Goal: Check status: Check status

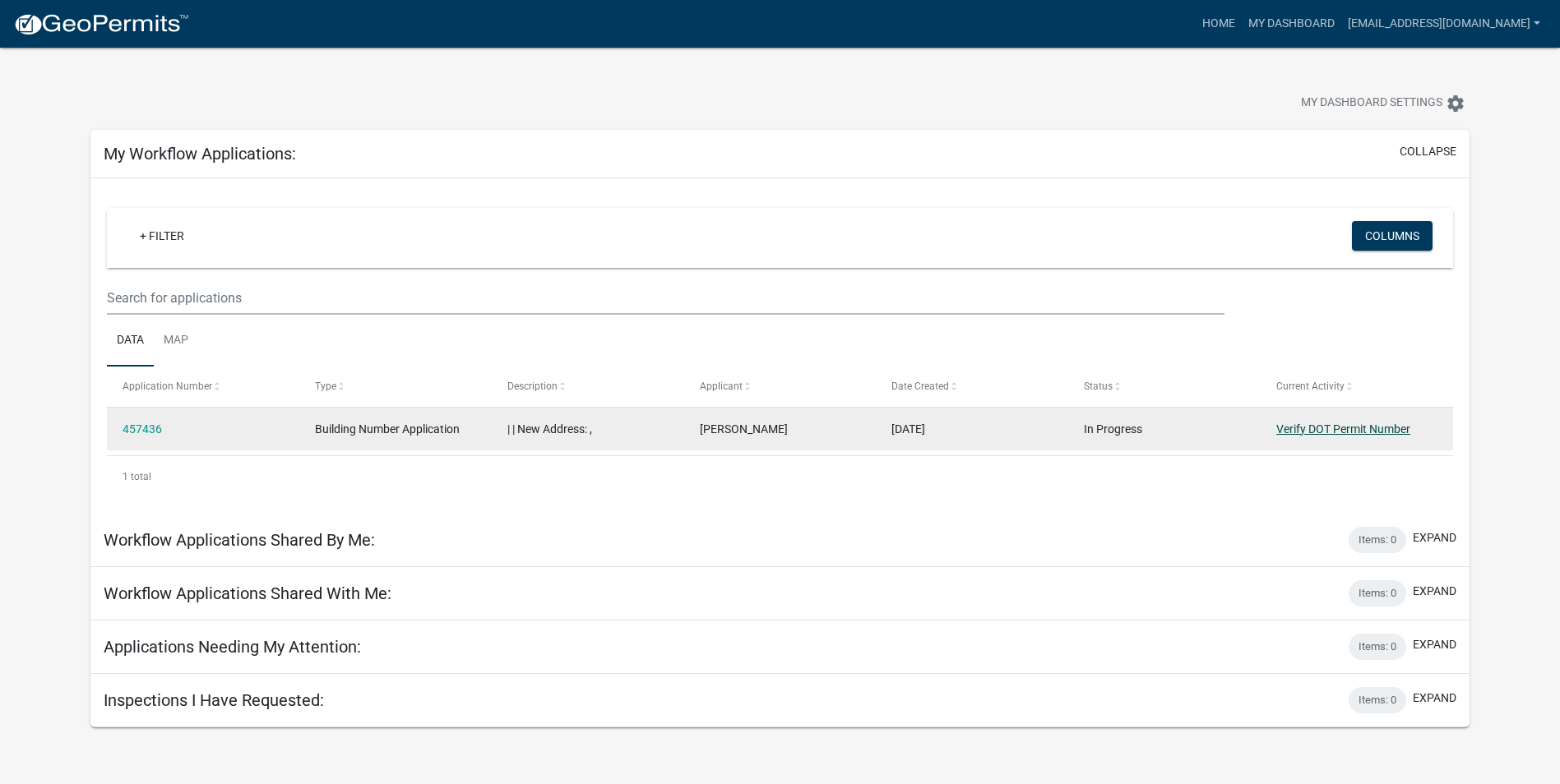
click at [1321, 429] on link "Verify DOT Permit Number" at bounding box center [1343, 429] width 134 height 13
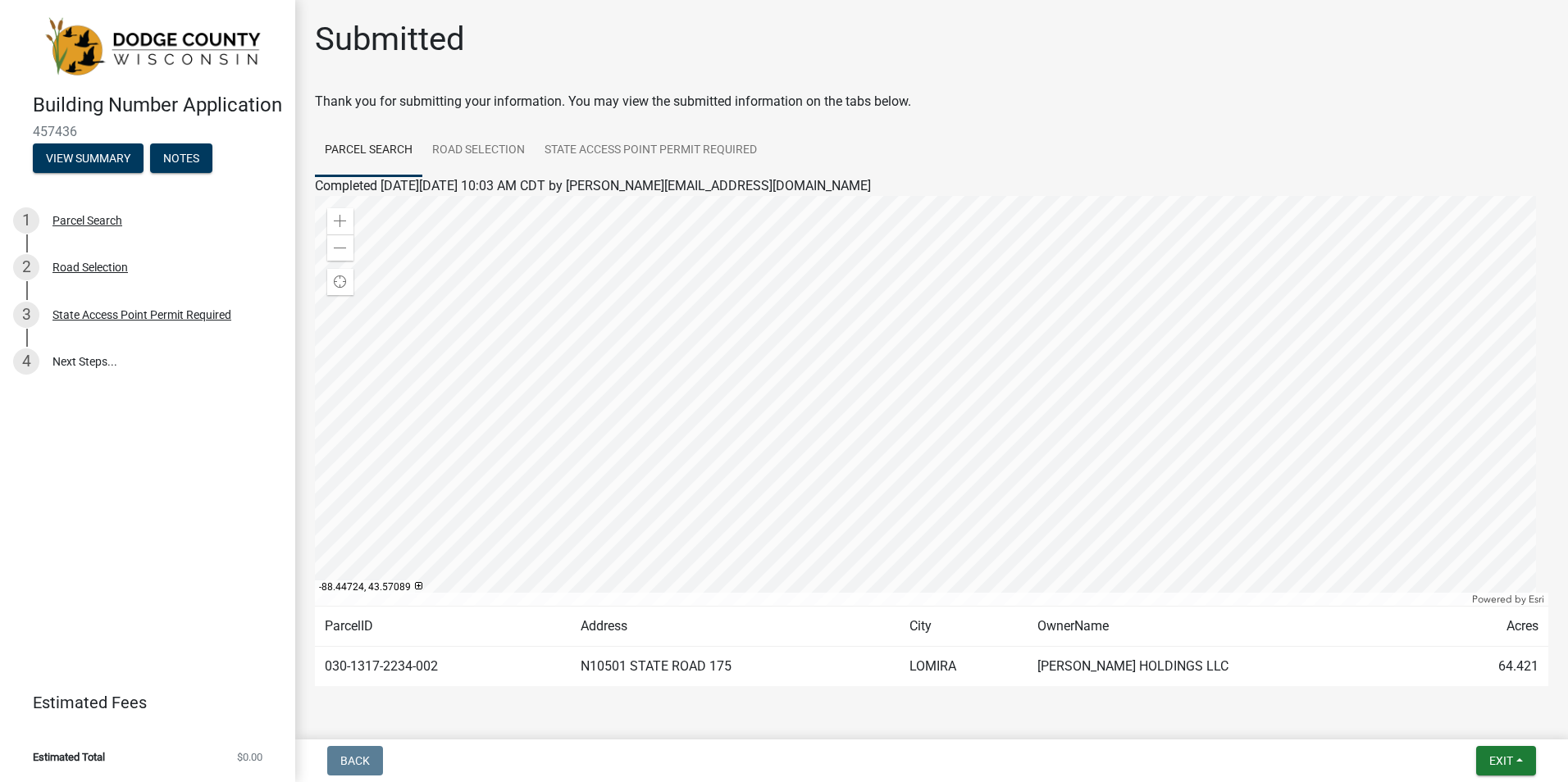
scroll to position [50, 0]
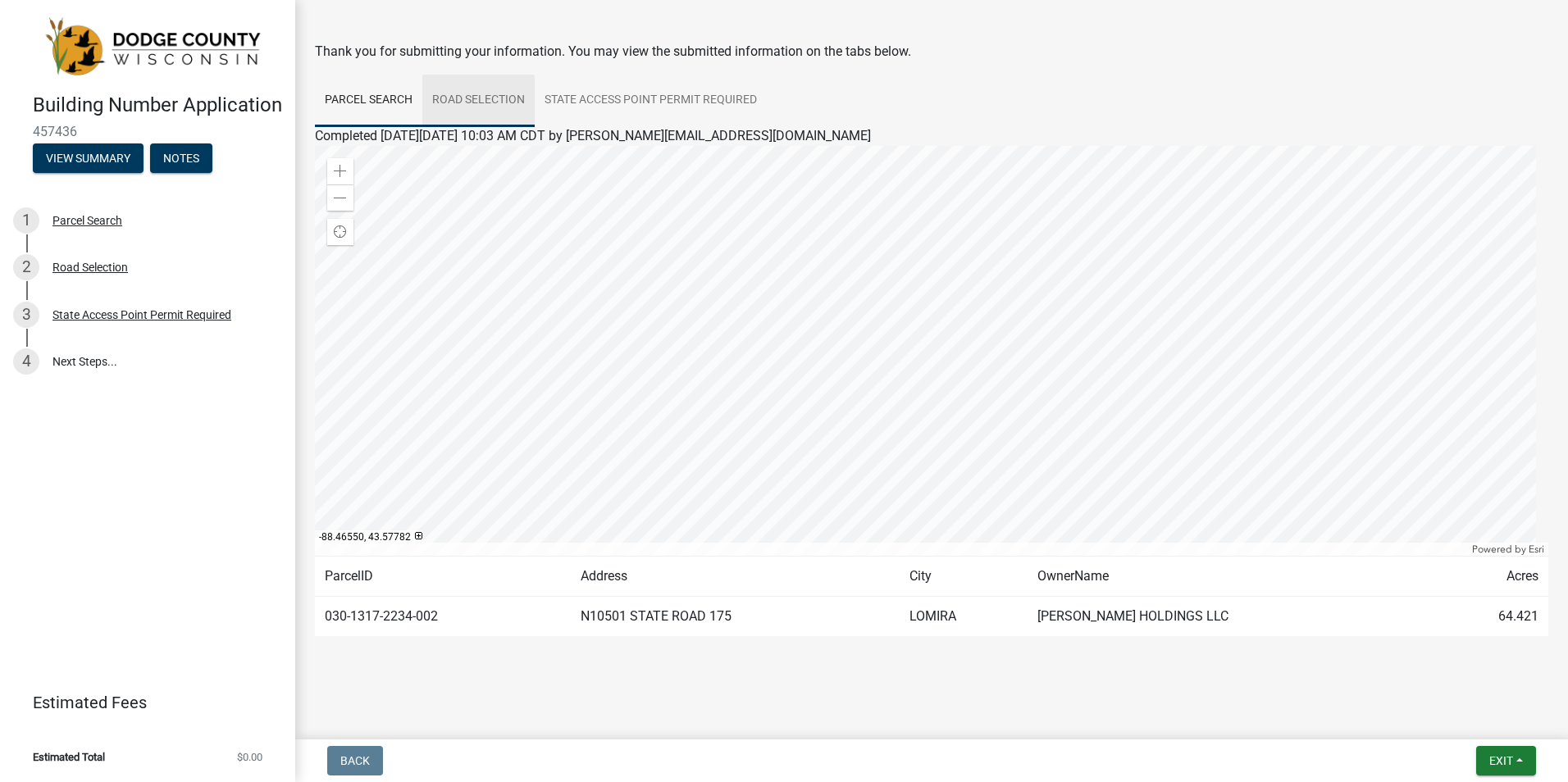
click at [475, 99] on link "Road Selection" at bounding box center [479, 101] width 113 height 53
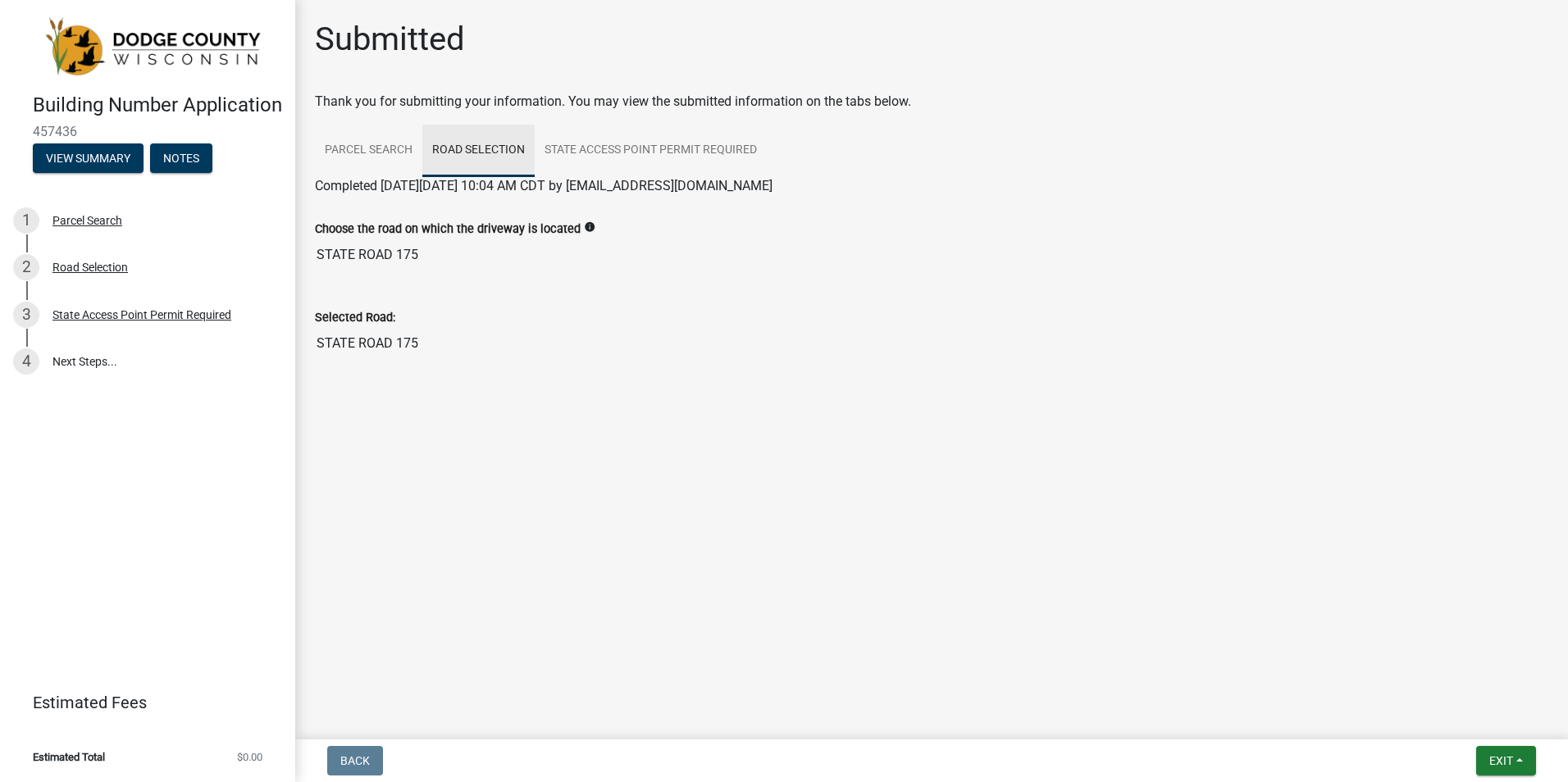
scroll to position [0, 0]
click at [141, 321] on div "State Access Point Permit Required" at bounding box center [142, 315] width 178 height 11
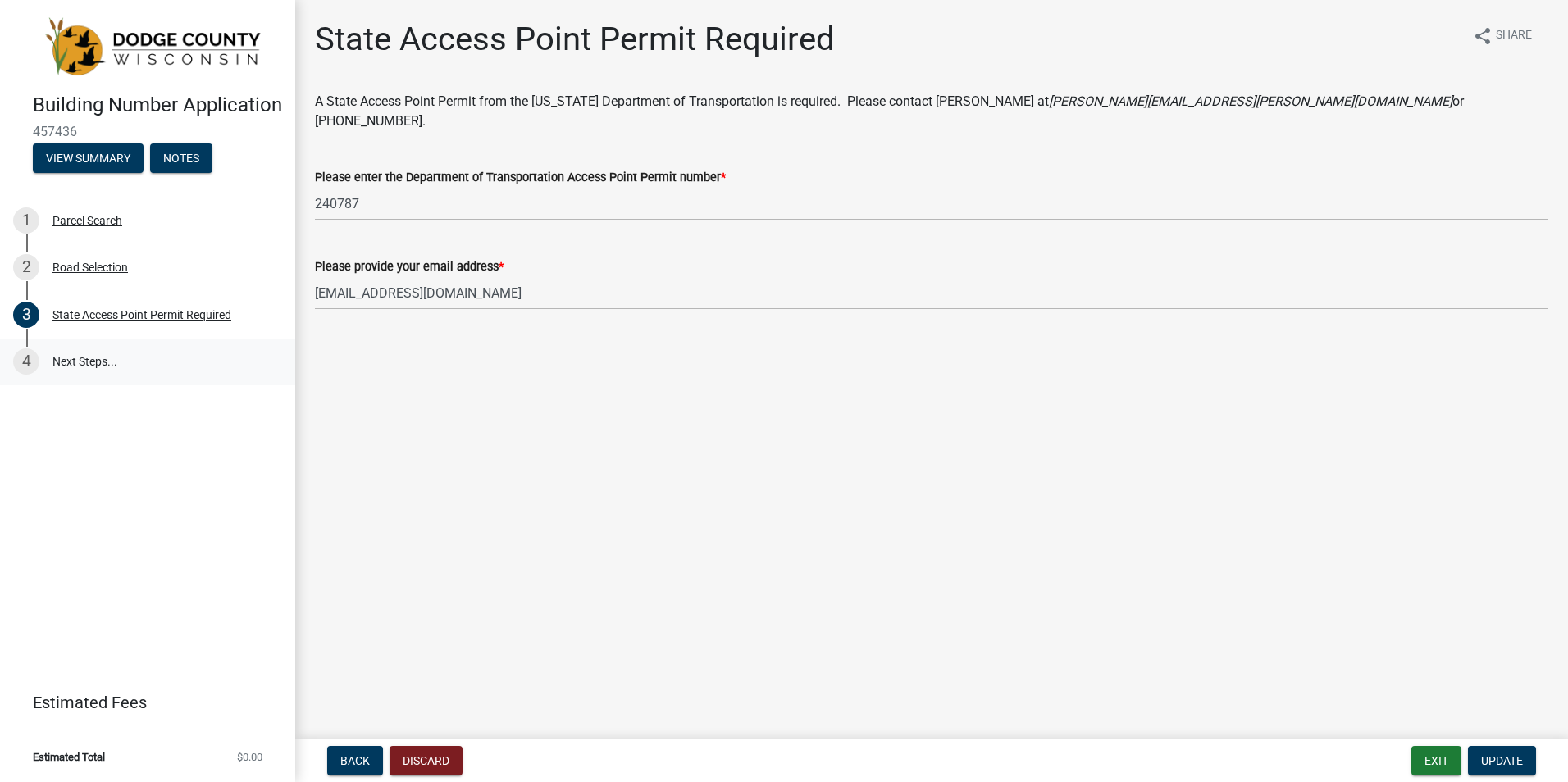
click at [88, 386] on link "4 Next Steps..." at bounding box center [148, 362] width 295 height 47
click at [1429, 764] on button "Exit" at bounding box center [1436, 761] width 50 height 30
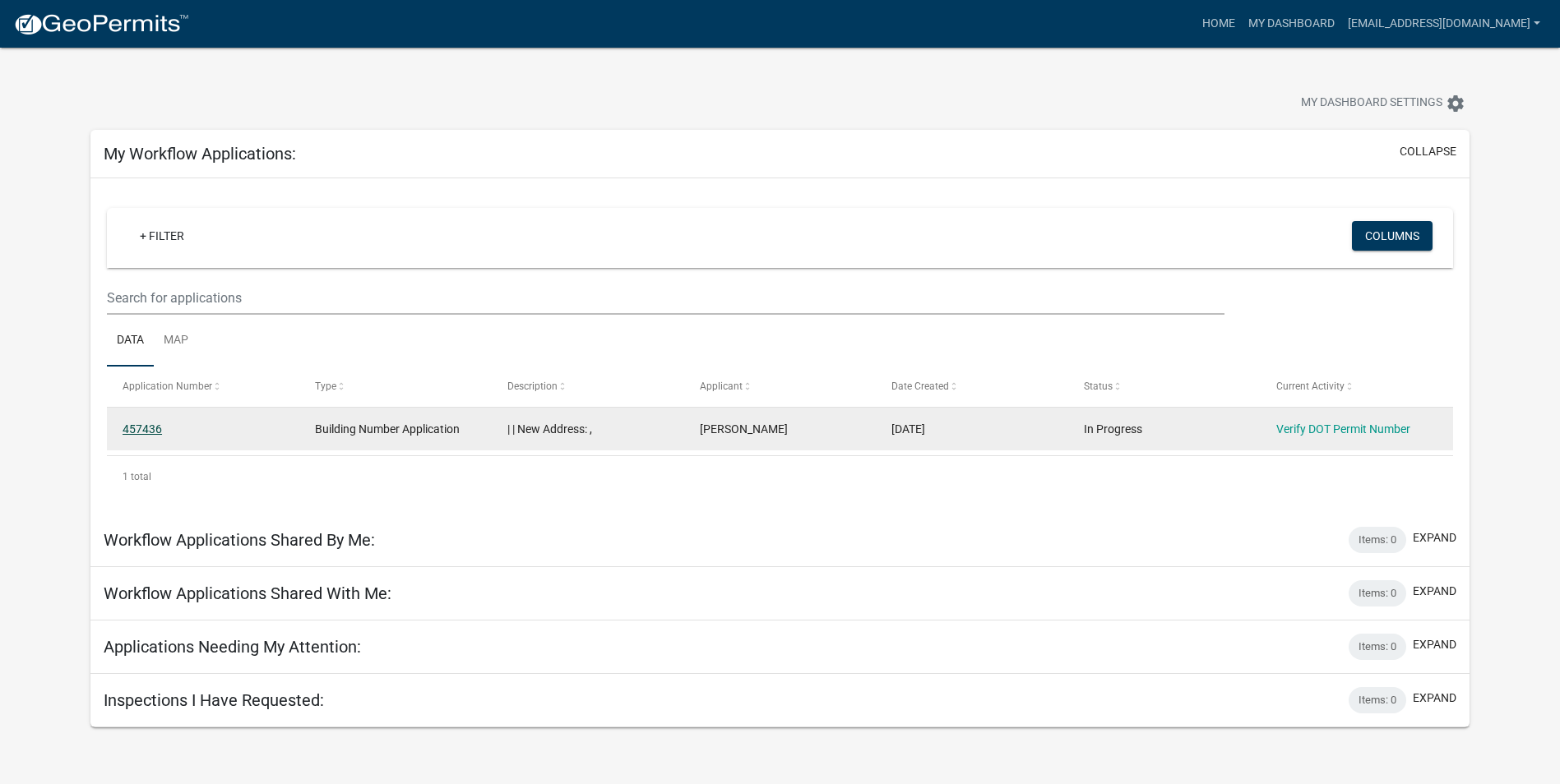
click at [152, 424] on link "457436" at bounding box center [142, 429] width 40 height 13
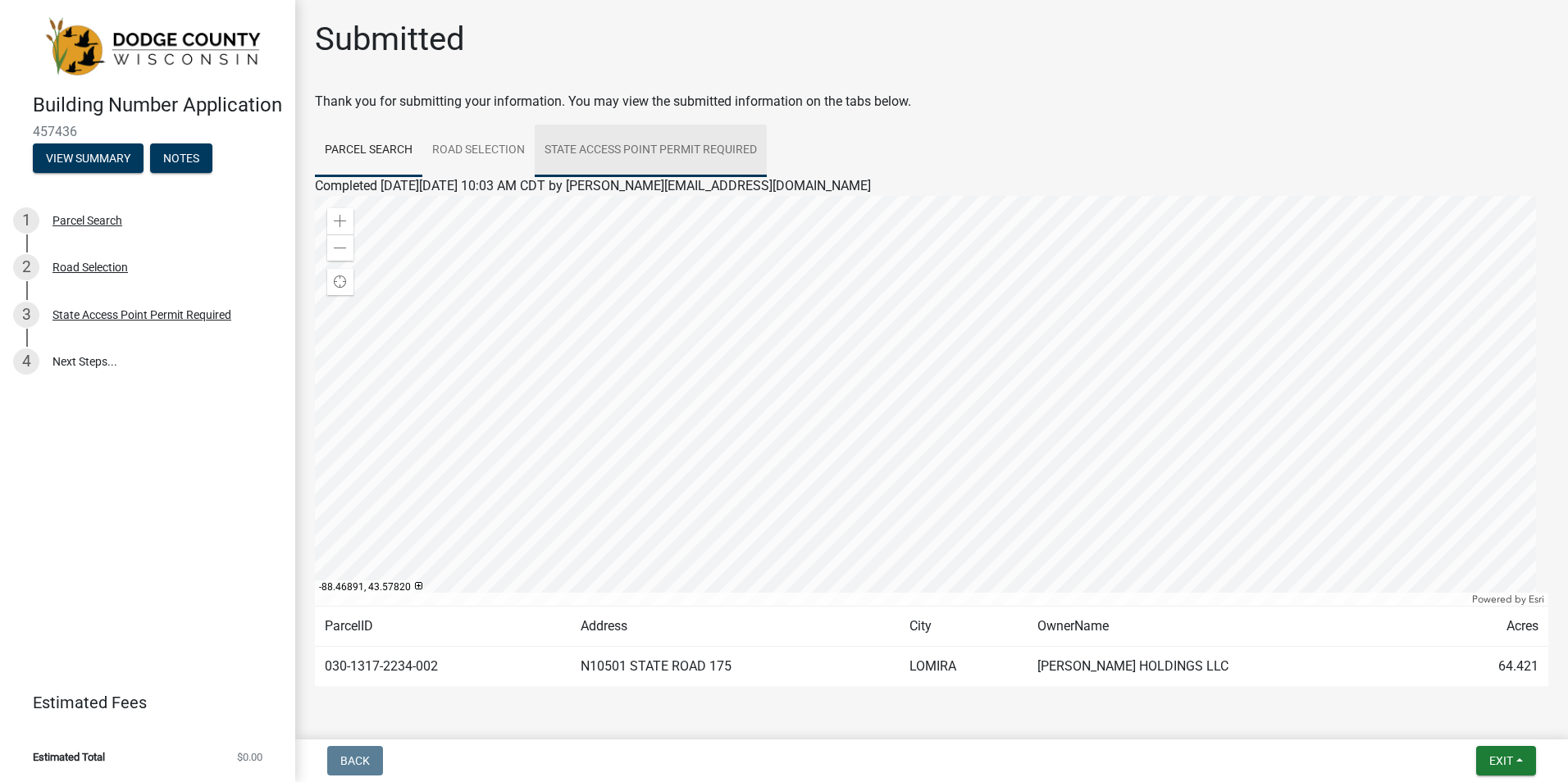
click at [589, 149] on link "State Access Point Permit Required" at bounding box center [650, 151] width 232 height 53
